Goal: Task Accomplishment & Management: Manage account settings

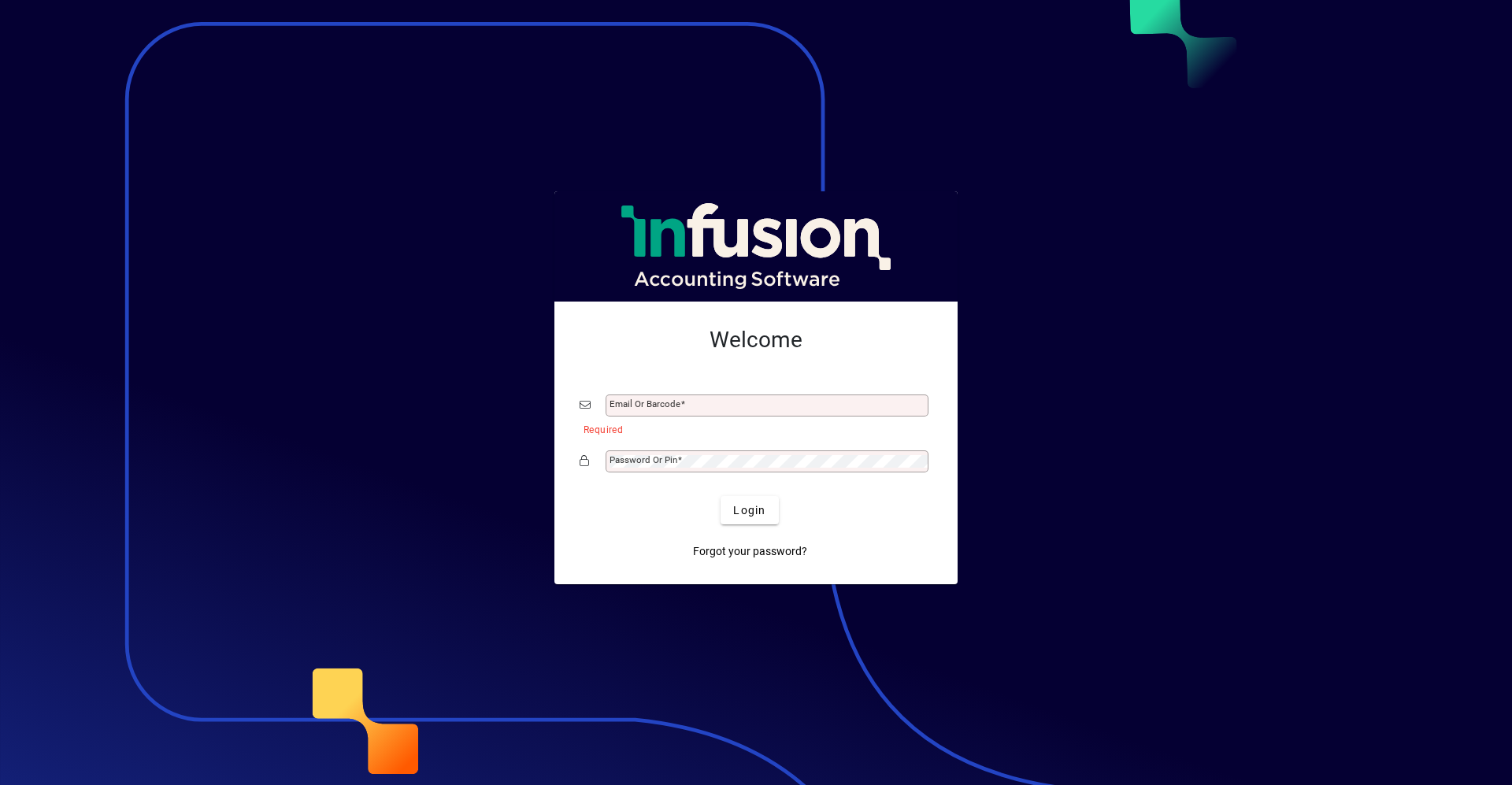
click at [293, 8] on div at bounding box center [756, 392] width 1512 height 785
